Goal: Communication & Community: Answer question/provide support

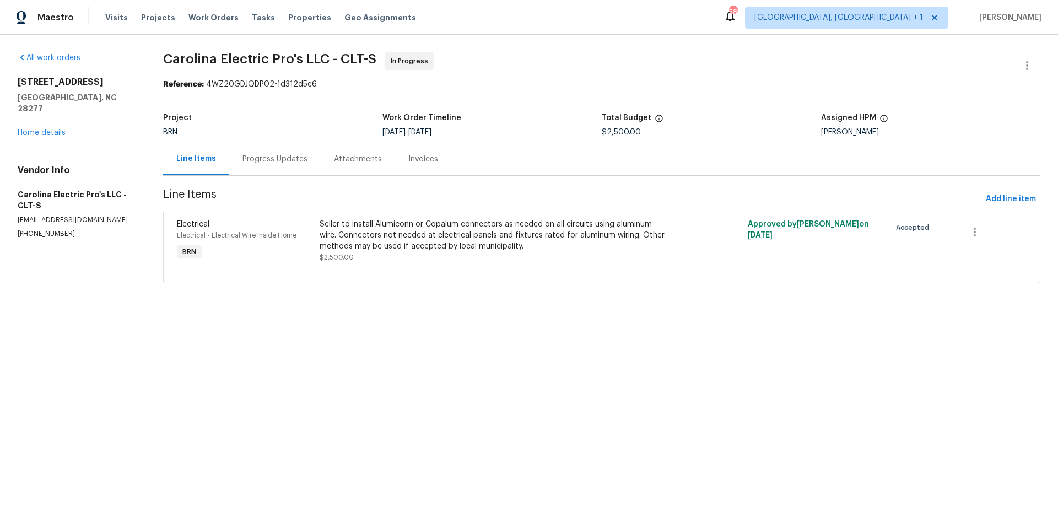
click at [264, 162] on div "Progress Updates" at bounding box center [274, 159] width 65 height 11
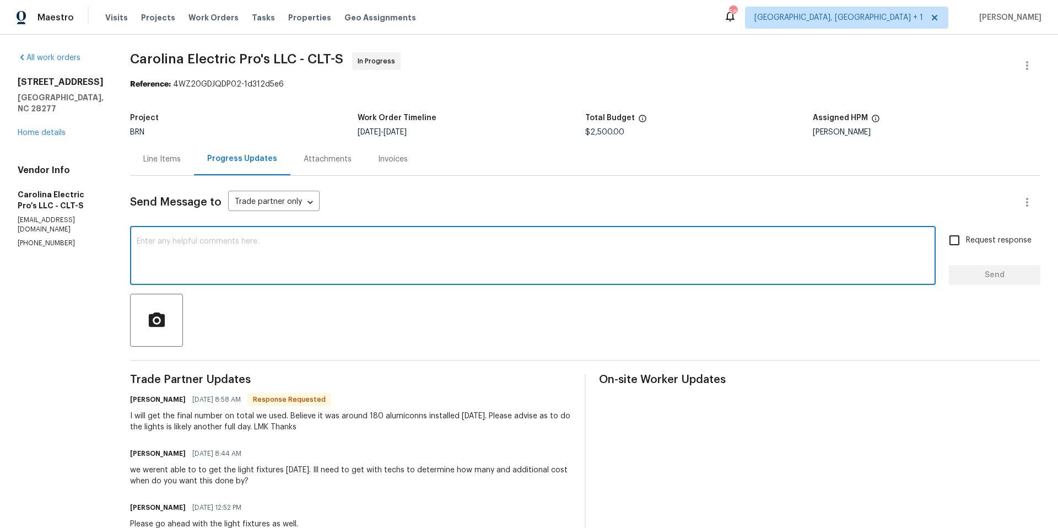
click at [252, 274] on textarea at bounding box center [533, 256] width 792 height 39
click at [382, 245] on textarea "Yes, please do the lights as necessary for remediation. Home is sheduled to" at bounding box center [533, 256] width 792 height 39
click at [438, 243] on textarea "Yes, please do the lights as necessary for remediation. Home is scheduled to" at bounding box center [533, 256] width 792 height 39
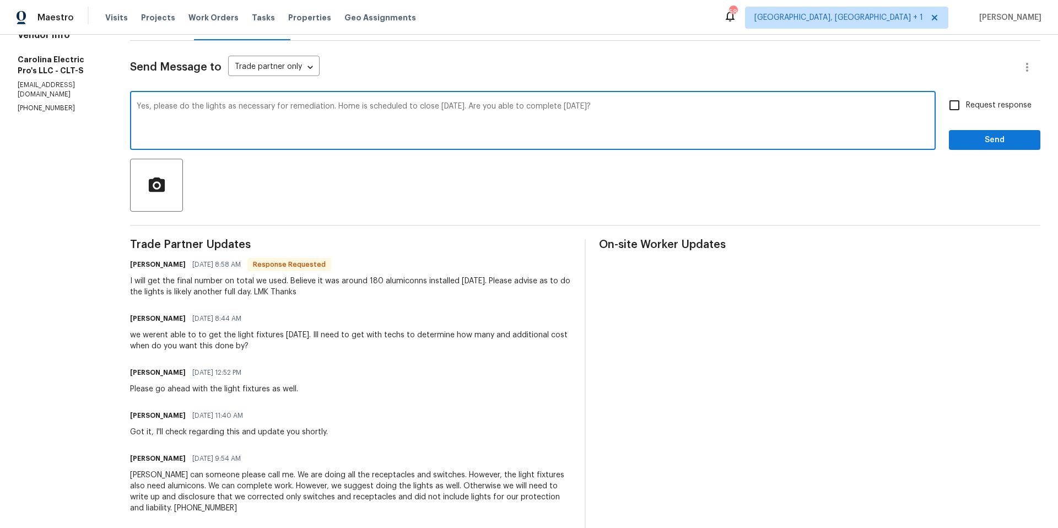
scroll to position [134, 0]
type textarea "Yes, please do the lights as necessary for remediation. Home is scheduled to cl…"
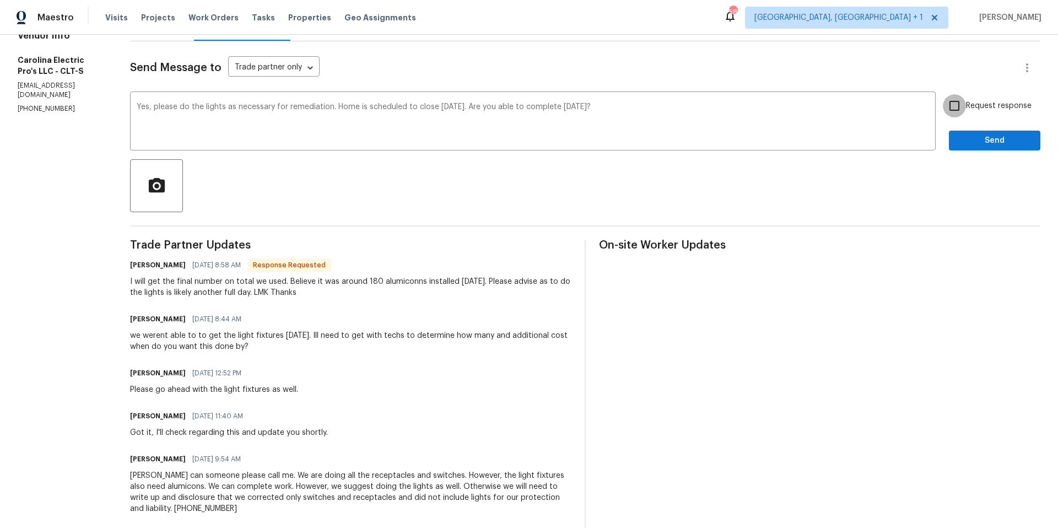
click at [949, 105] on input "Request response" at bounding box center [954, 105] width 23 height 23
checkbox input "true"
click at [972, 144] on span "Send" at bounding box center [995, 141] width 74 height 14
